Goal: Information Seeking & Learning: Learn about a topic

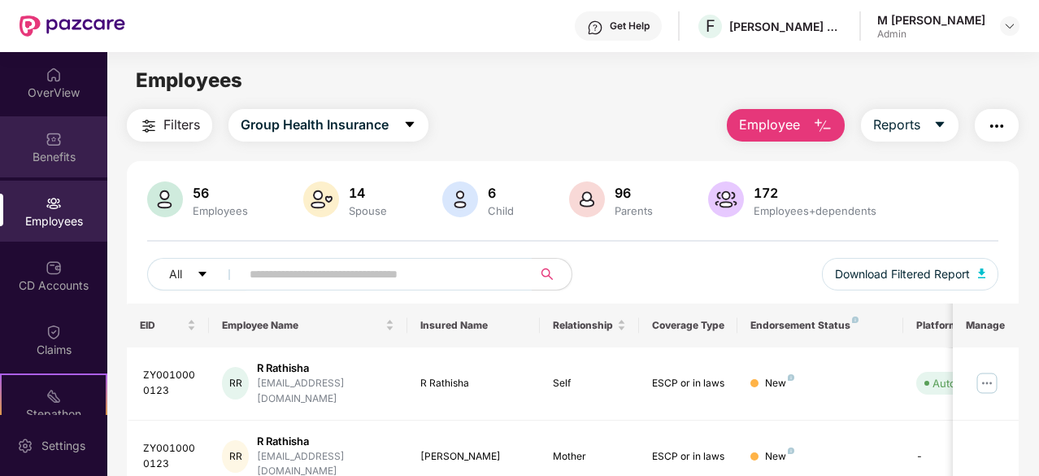
click at [47, 149] on div "Benefits" at bounding box center [53, 157] width 107 height 16
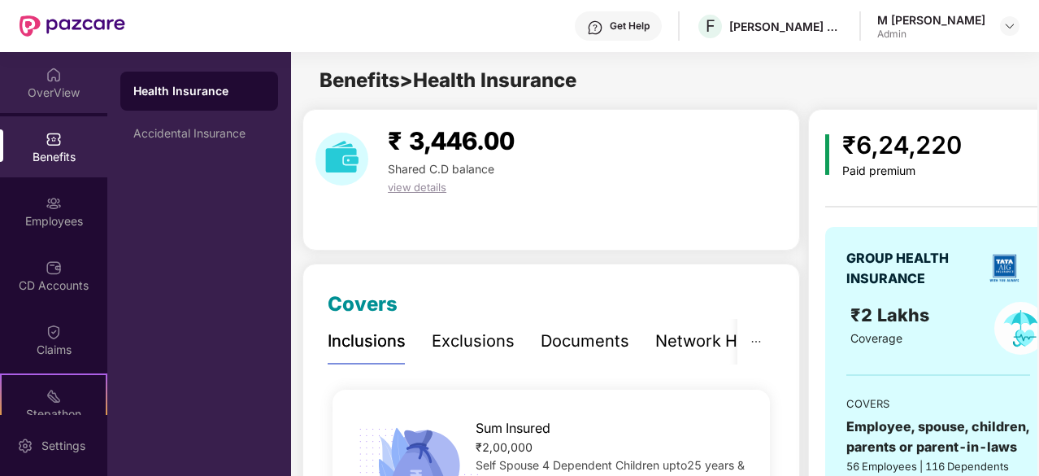
click at [46, 80] on img at bounding box center [54, 75] width 16 height 16
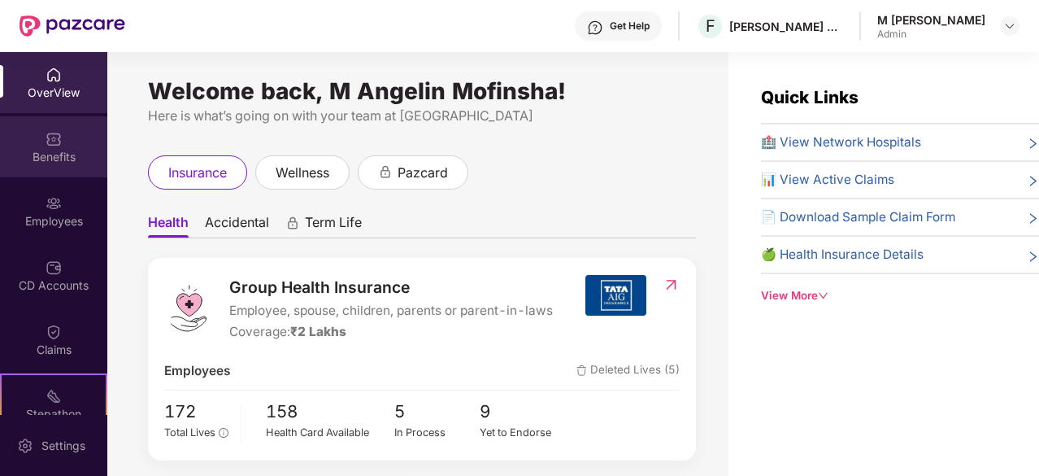
click at [65, 149] on div "Benefits" at bounding box center [53, 157] width 107 height 16
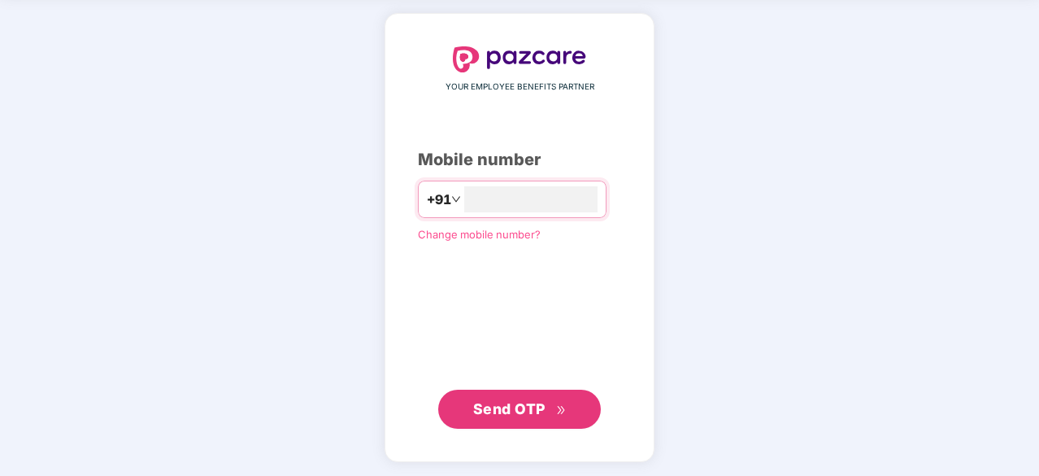
type input "**********"
click at [501, 411] on span "Send OTP" at bounding box center [509, 407] width 72 height 17
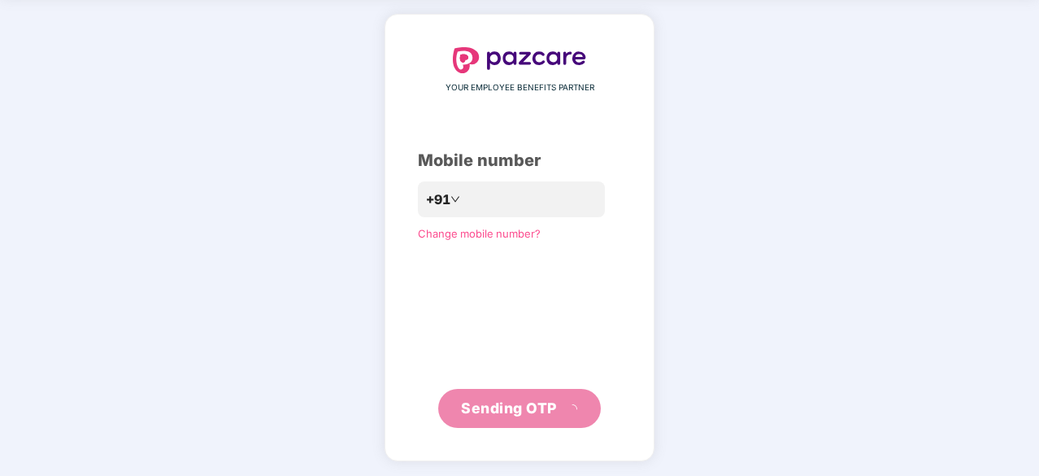
scroll to position [54, 0]
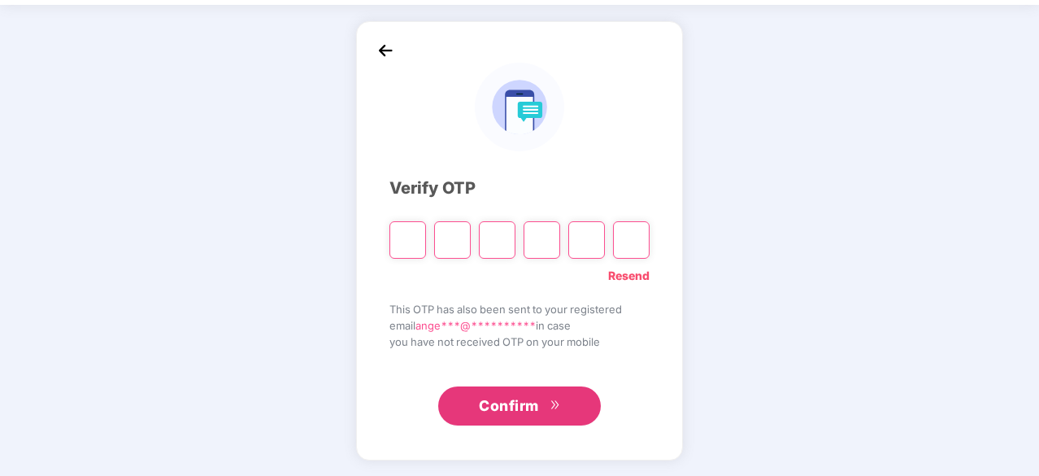
paste input "*"
type input "*"
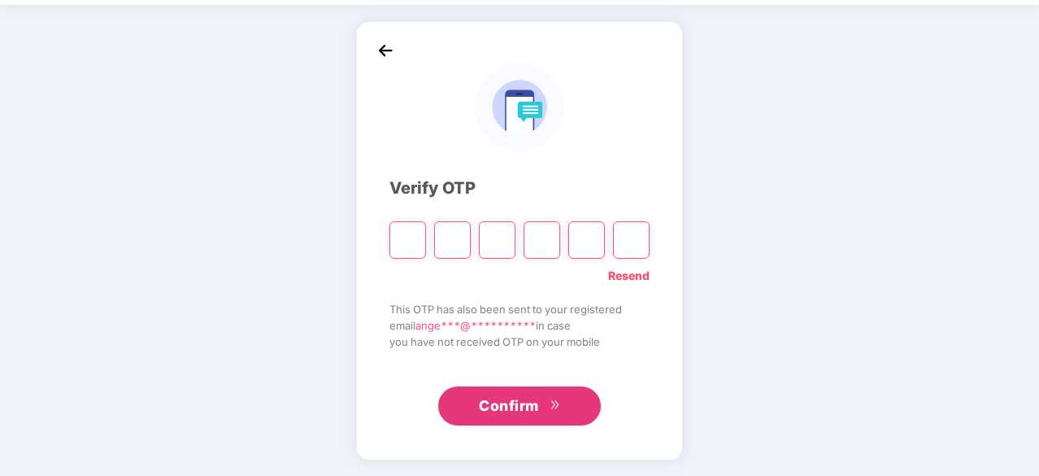
type input "*"
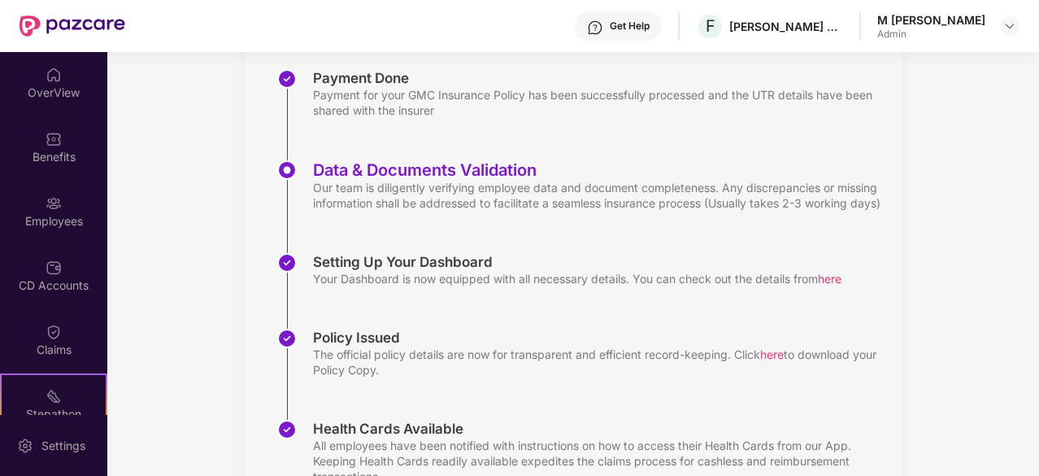
scroll to position [242, 0]
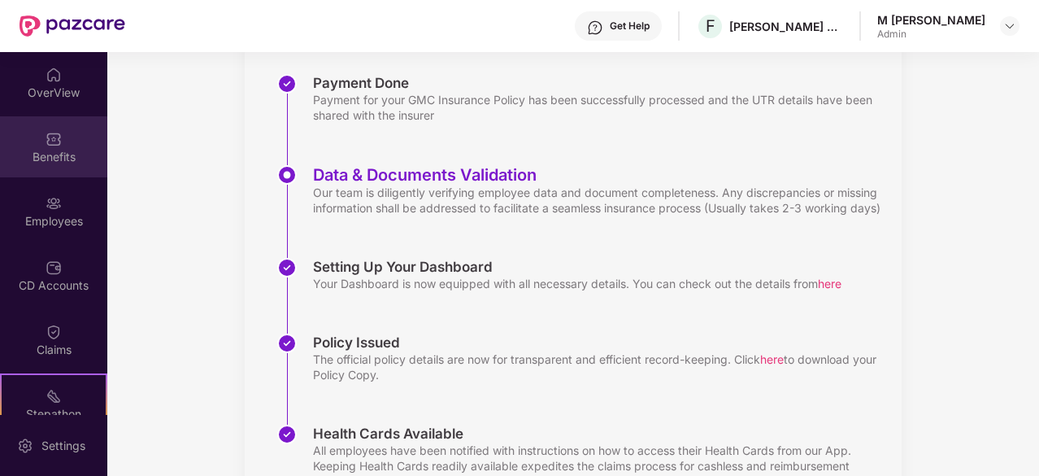
click at [53, 155] on div "Benefits" at bounding box center [53, 157] width 107 height 16
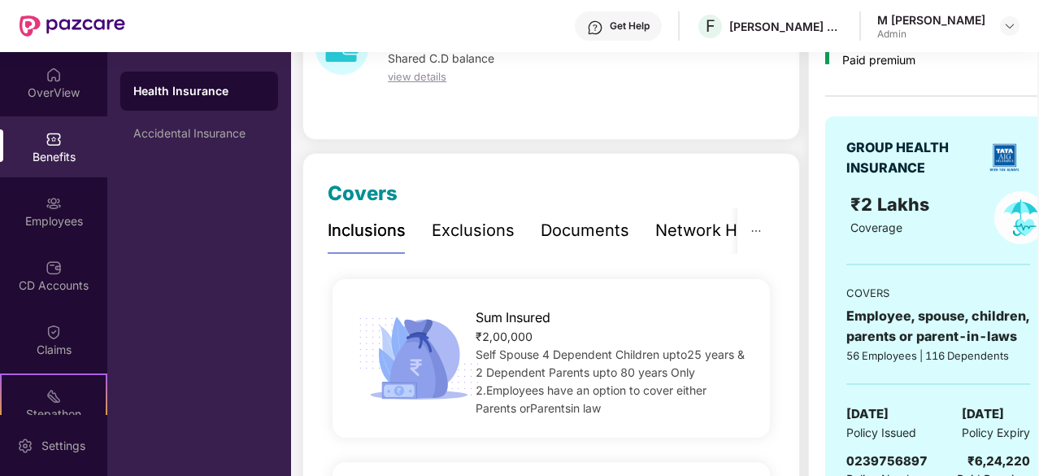
scroll to position [0, 0]
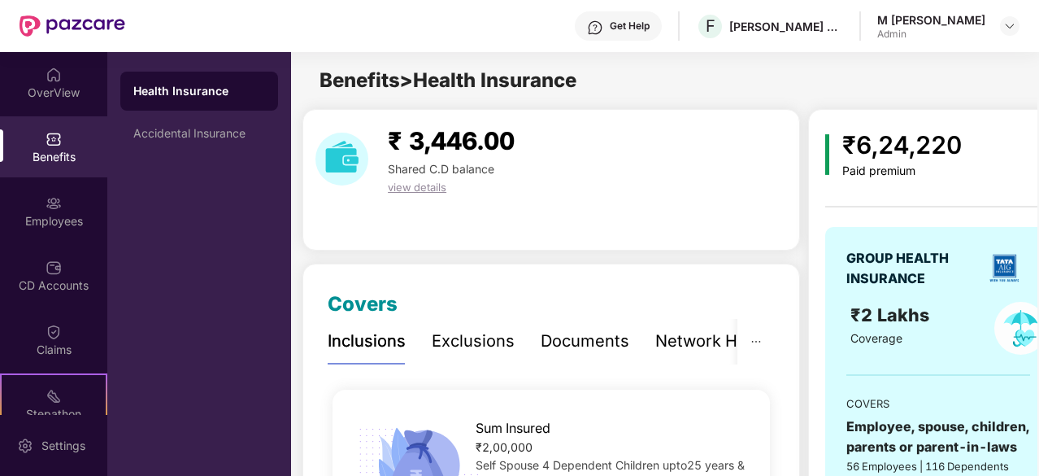
click at [466, 346] on div "Exclusions" at bounding box center [473, 341] width 83 height 25
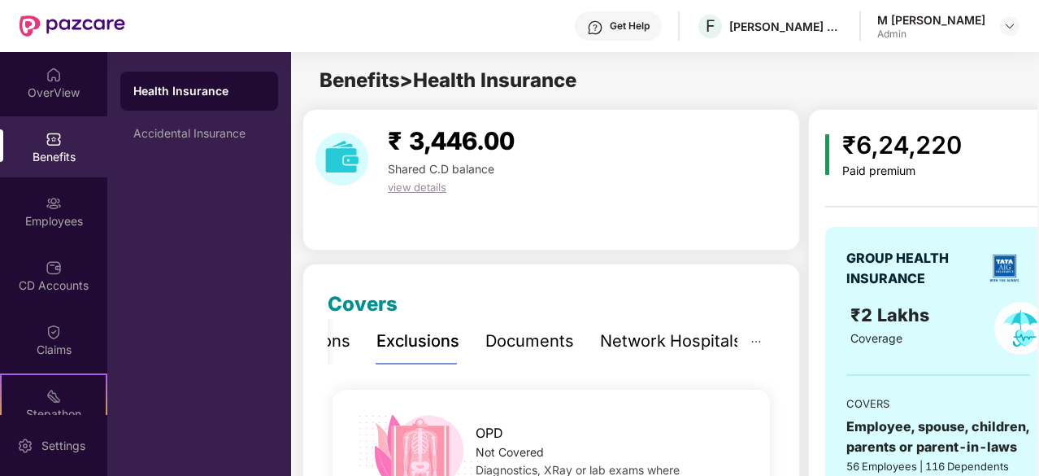
click at [537, 355] on div "Documents" at bounding box center [530, 341] width 89 height 45
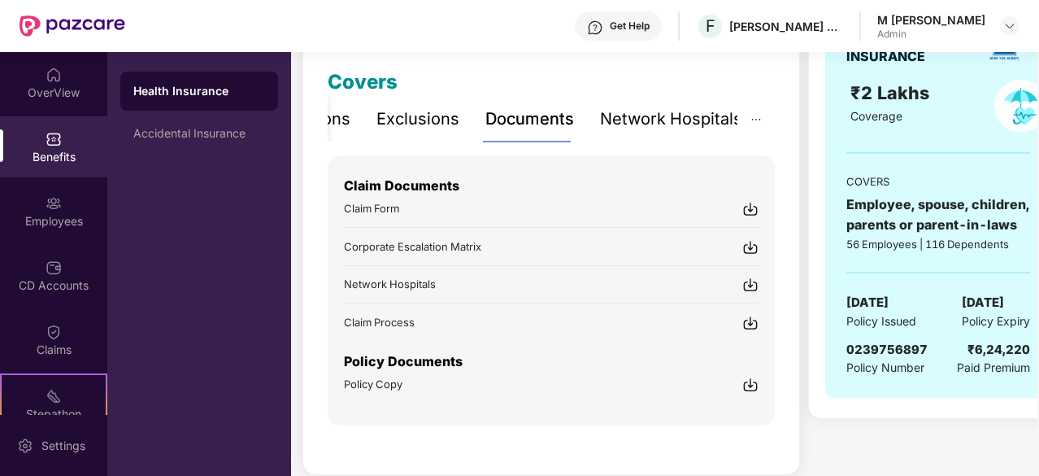
scroll to position [224, 0]
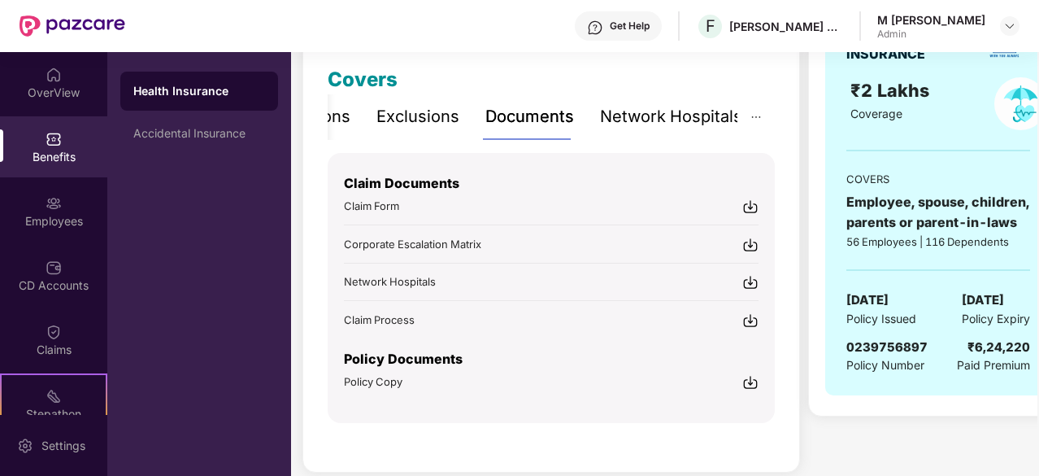
click at [756, 207] on img at bounding box center [751, 206] width 16 height 16
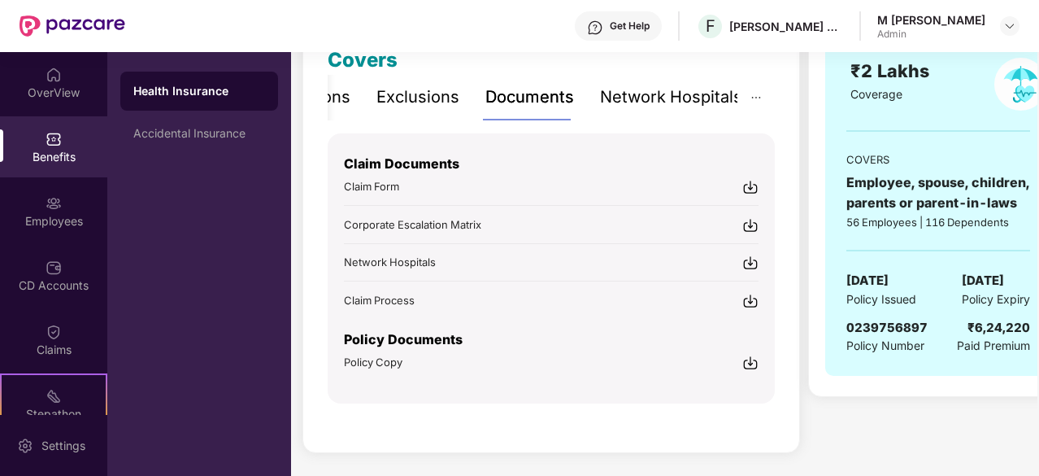
click at [646, 111] on div "Network Hospitals" at bounding box center [671, 97] width 142 height 45
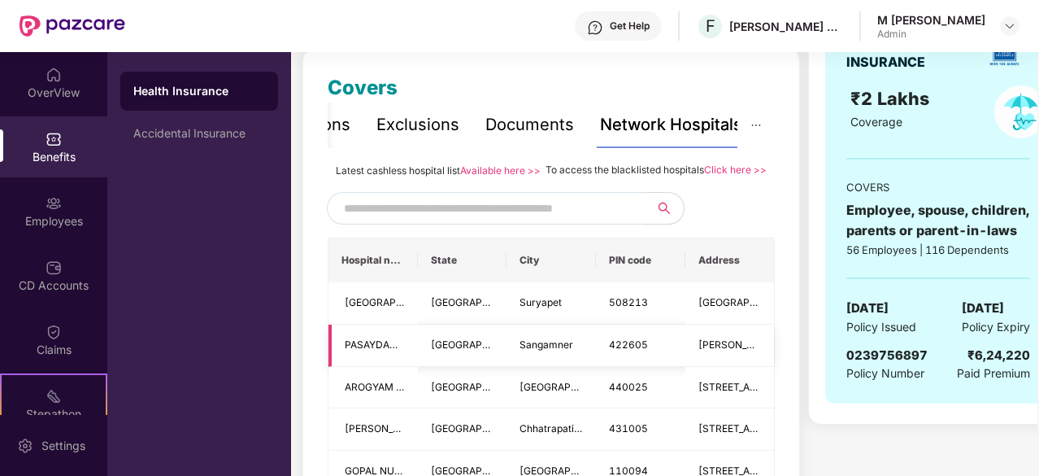
scroll to position [215, 0]
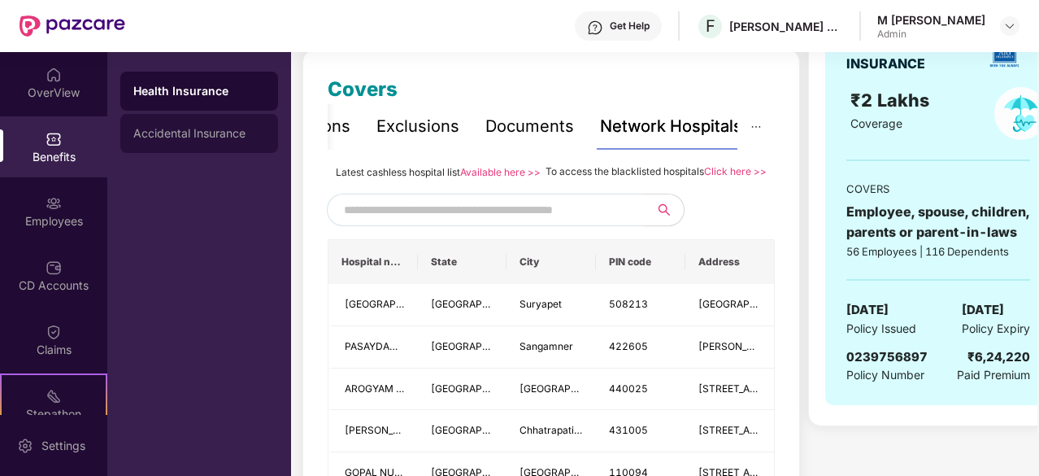
click at [229, 137] on div "Accidental Insurance" at bounding box center [199, 133] width 132 height 13
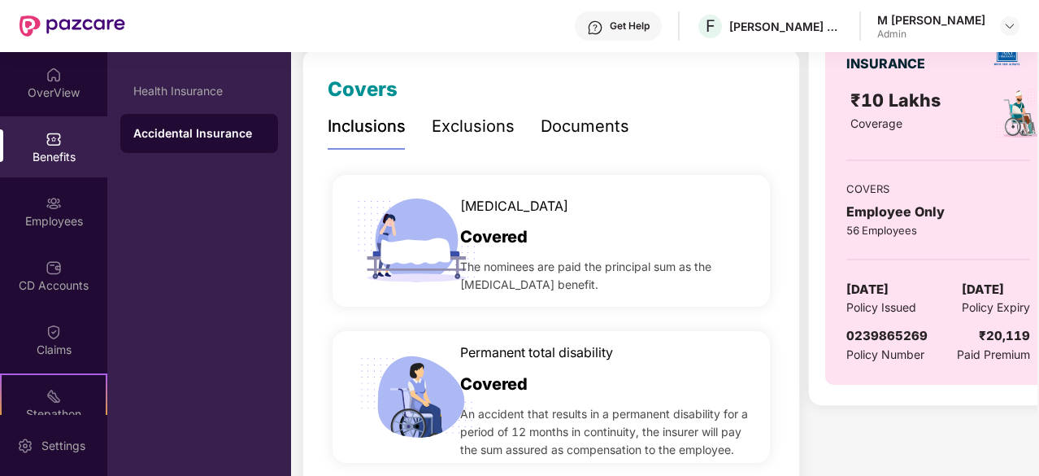
click at [564, 125] on div "Documents" at bounding box center [585, 126] width 89 height 25
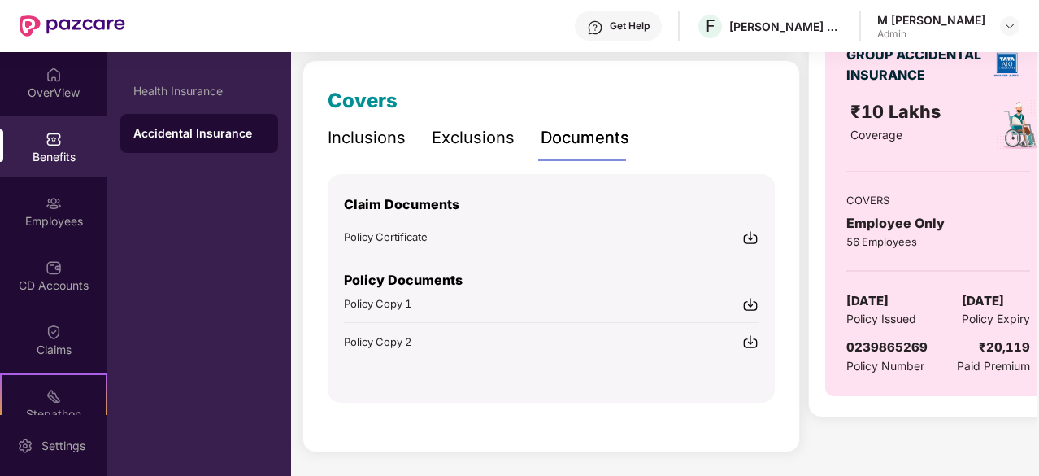
click at [748, 240] on img at bounding box center [751, 237] width 16 height 16
click at [753, 305] on img at bounding box center [751, 304] width 16 height 16
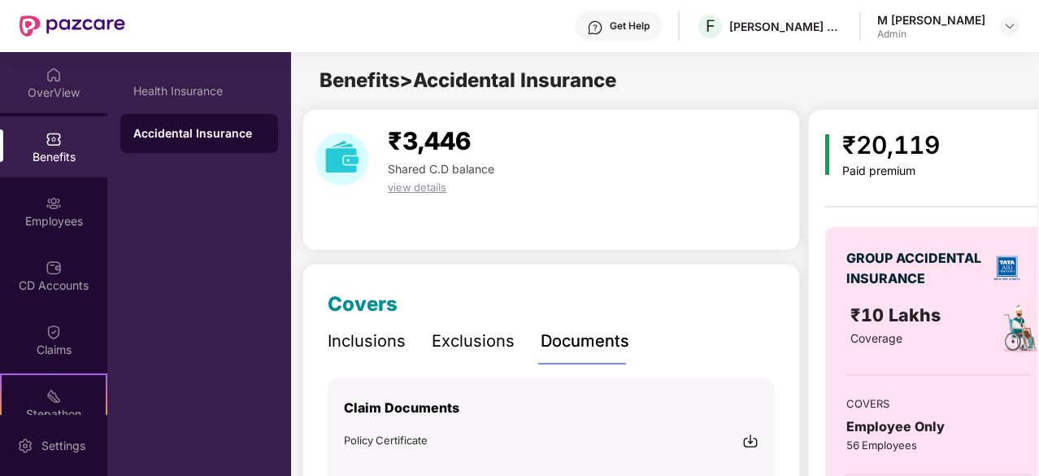
click at [57, 100] on div "OverView" at bounding box center [53, 93] width 107 height 16
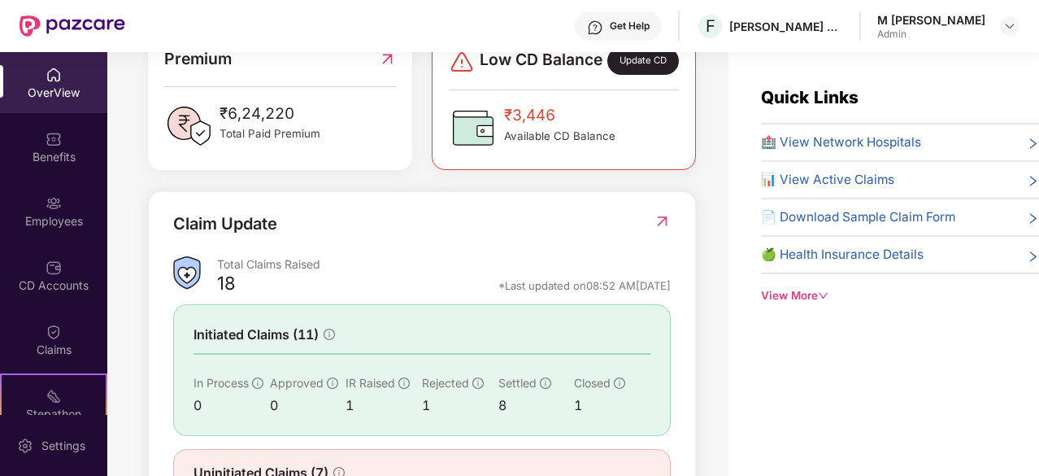
scroll to position [452, 0]
